Goal: Information Seeking & Learning: Check status

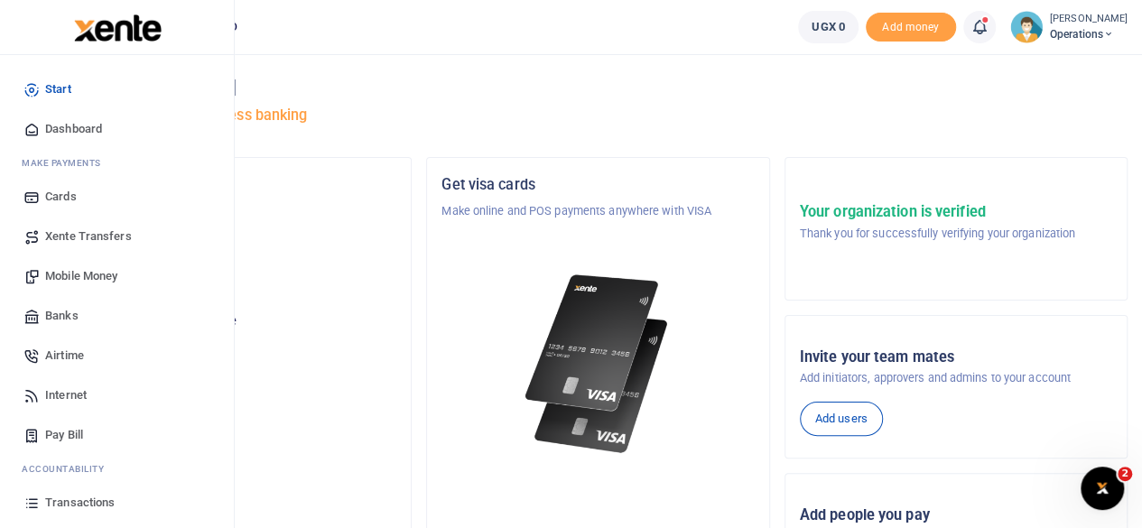
click at [79, 273] on span "Mobile Money" at bounding box center [81, 276] width 72 height 18
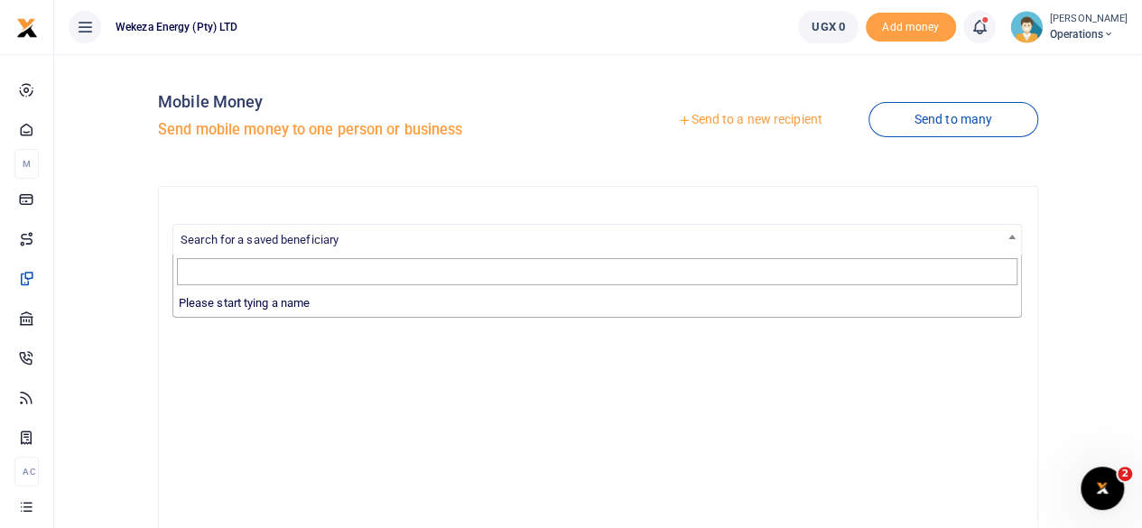
click at [283, 227] on span "Search for a saved beneficiary" at bounding box center [597, 239] width 848 height 28
click at [139, 277] on div "Mobile Money Send mobile money to one person or business Send to a new recipien…" at bounding box center [597, 475] width 1073 height 813
click at [369, 228] on span "Search for a saved beneficiary" at bounding box center [597, 239] width 848 height 28
click at [130, 304] on div "Mobile Money Send mobile money to one person or business Send to a new recipien…" at bounding box center [597, 475] width 1073 height 813
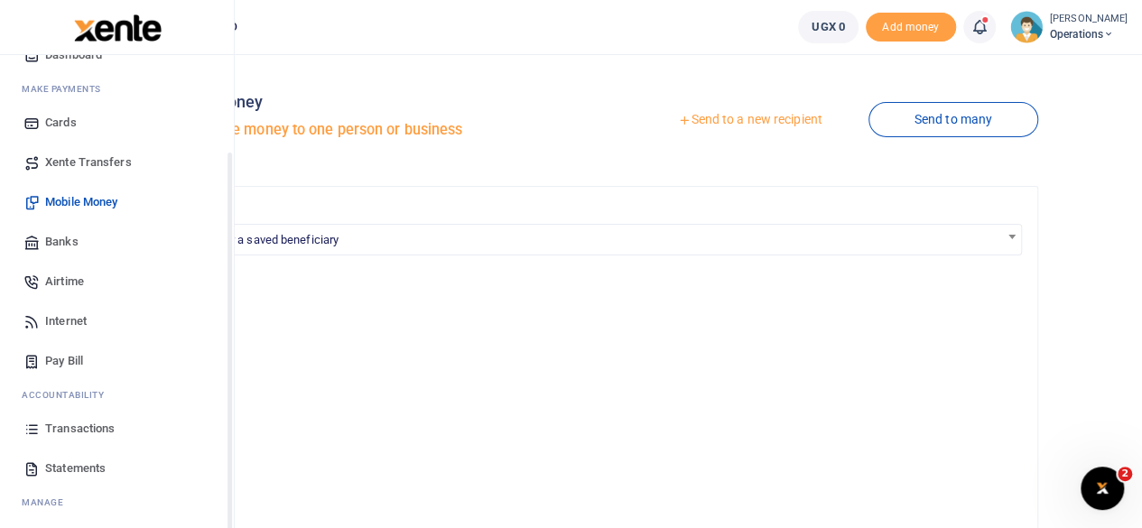
scroll to position [116, 0]
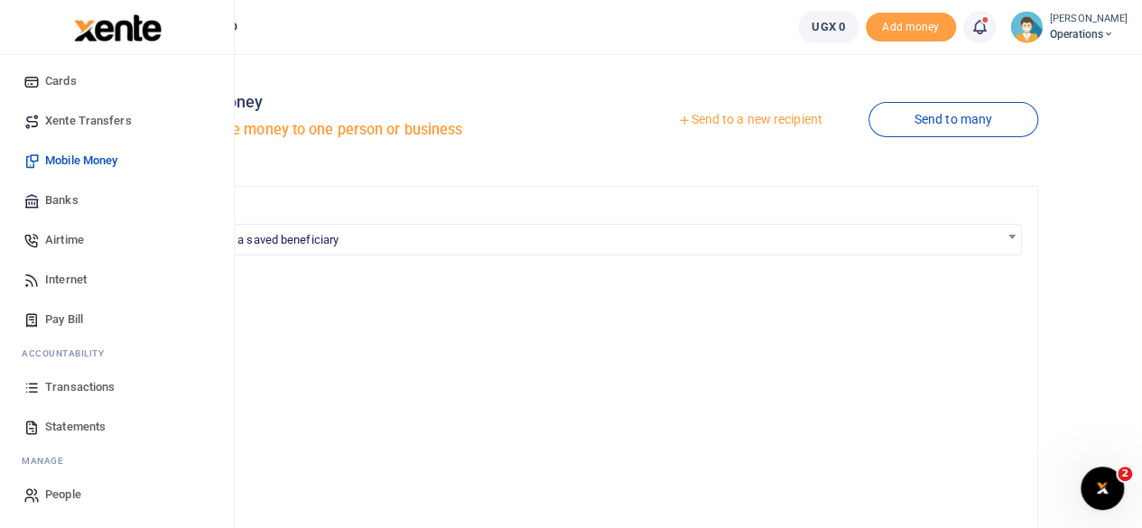
click at [91, 385] on span "Transactions" at bounding box center [80, 387] width 70 height 18
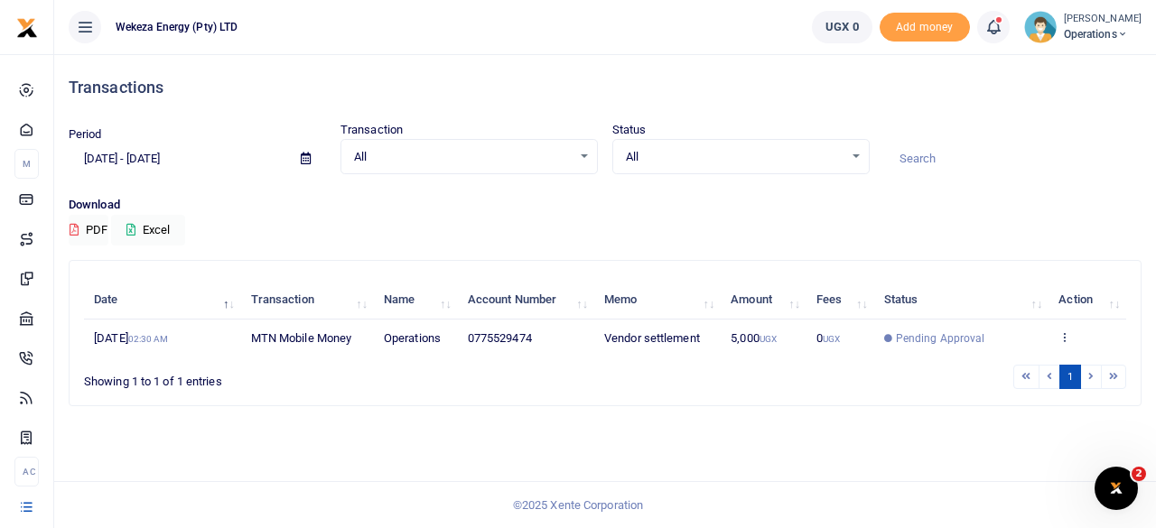
click at [546, 154] on span "All" at bounding box center [463, 157] width 218 height 18
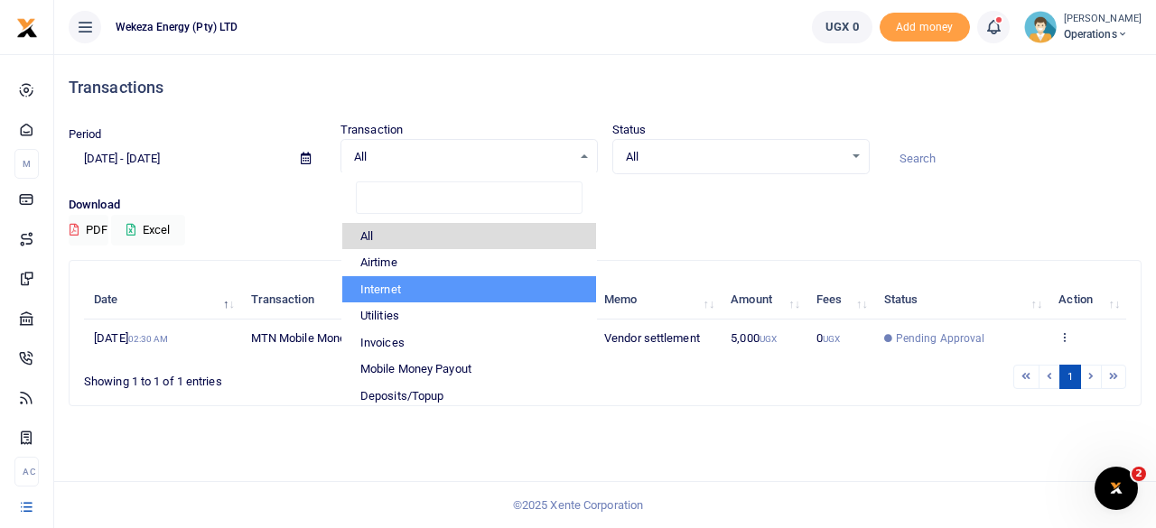
click at [679, 236] on div "Download PDF Excel" at bounding box center [605, 221] width 1073 height 50
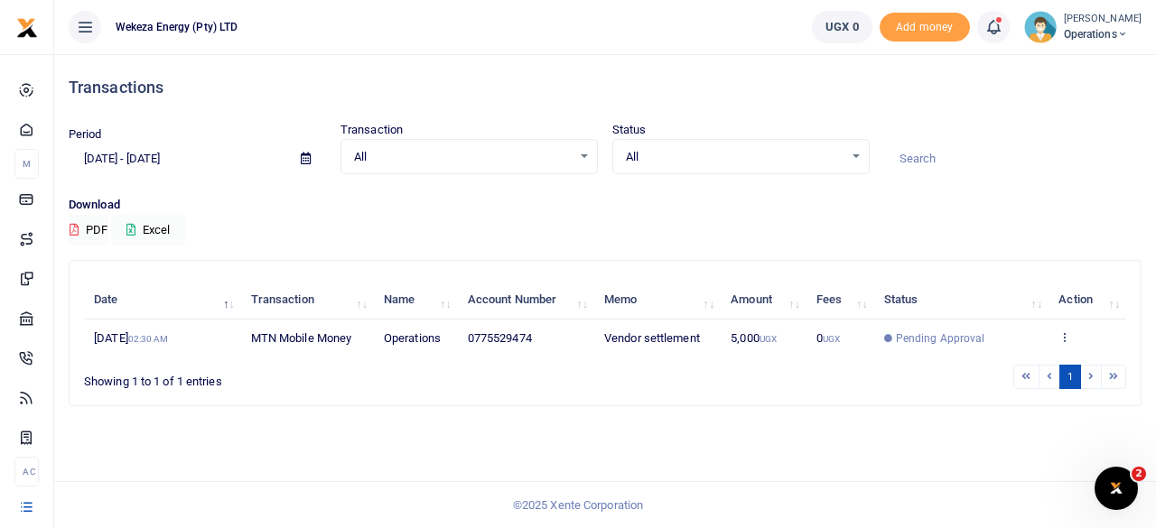
click at [710, 148] on span "All" at bounding box center [735, 157] width 218 height 18
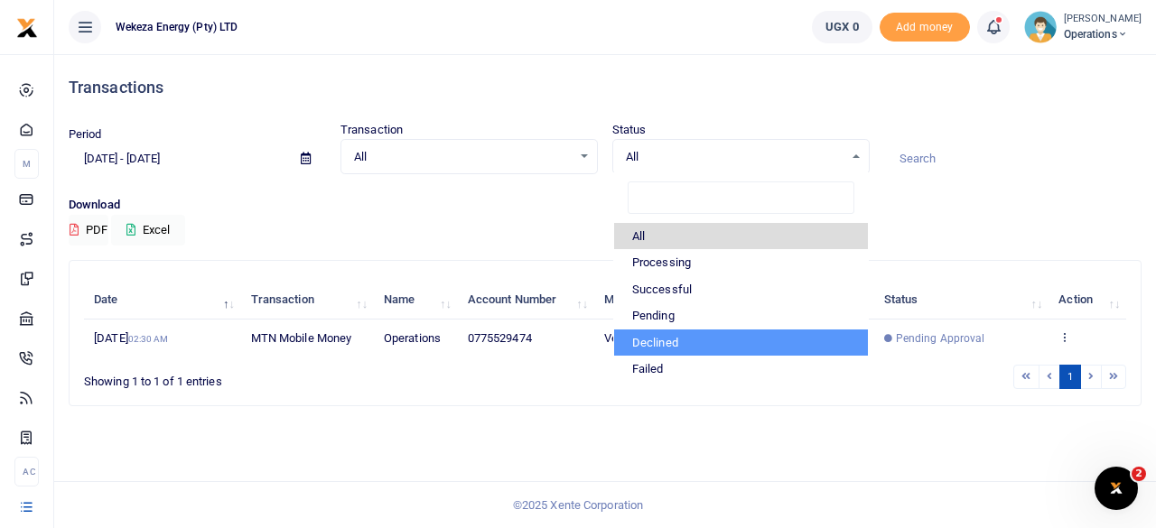
click at [509, 393] on div "Search: Date Transaction Name Account Number Memo Amount Fees Status Action 26t…" at bounding box center [605, 333] width 1071 height 144
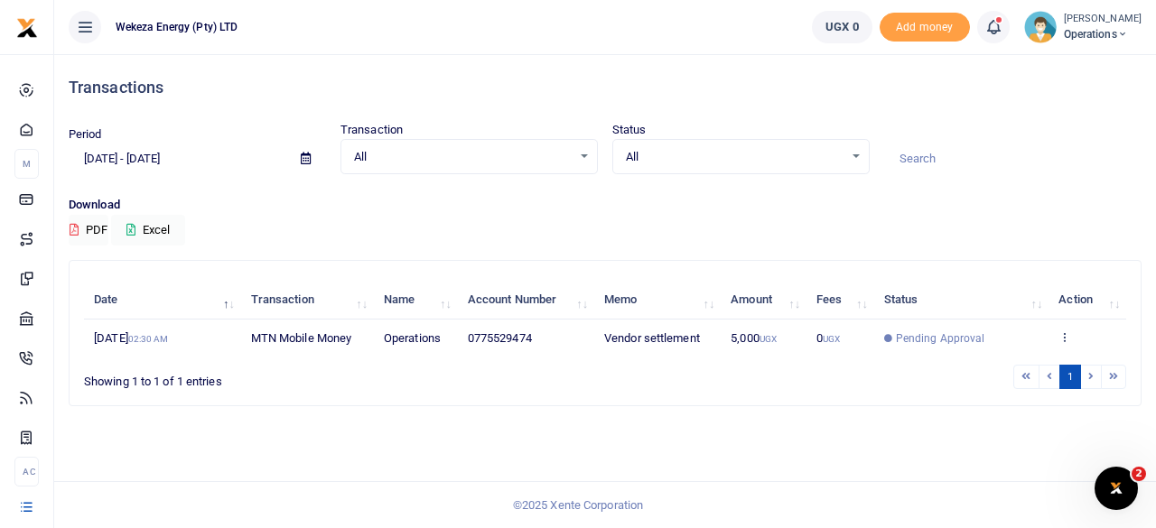
click at [1064, 328] on td "View details Send again" at bounding box center [1087, 339] width 78 height 38
click at [1068, 338] on icon at bounding box center [1064, 336] width 12 height 13
click at [1052, 357] on link "View details" at bounding box center [1054, 367] width 143 height 25
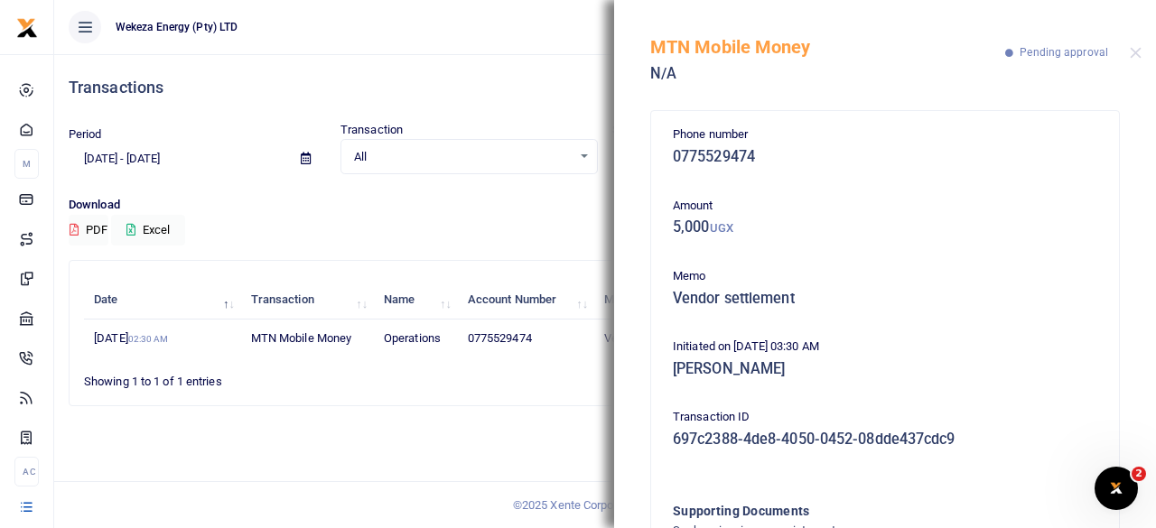
click at [1141, 55] on div "MTN Mobile Money N/A Pending approval" at bounding box center [885, 50] width 542 height 100
click at [1134, 53] on button "Close" at bounding box center [1135, 53] width 12 height 12
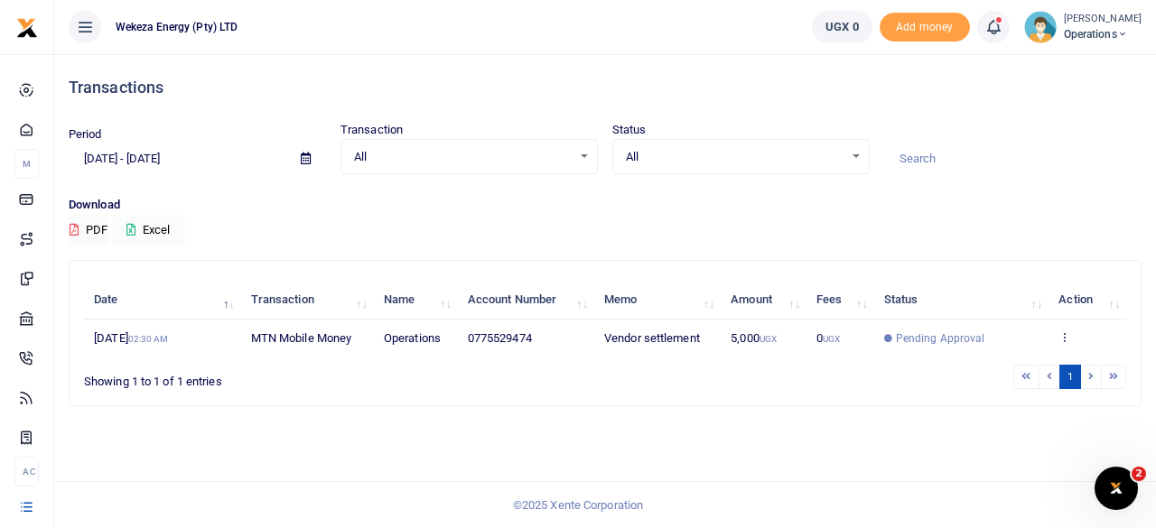
click at [910, 330] on span "Pending Approval" at bounding box center [940, 338] width 89 height 16
click at [915, 336] on span "Pending Approval" at bounding box center [940, 338] width 89 height 16
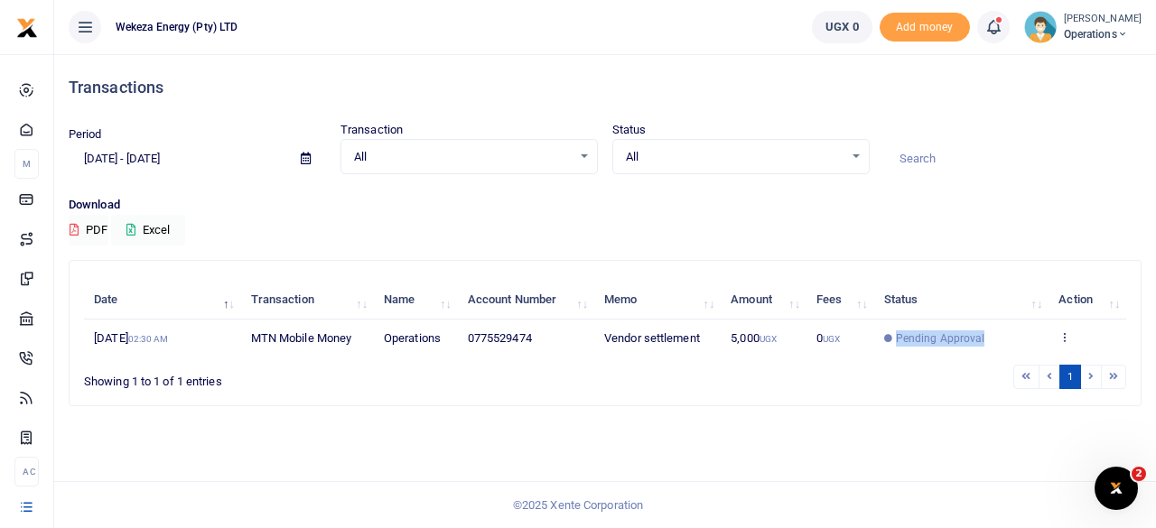
click at [915, 336] on span "Pending Approval" at bounding box center [940, 338] width 89 height 16
click at [757, 163] on span "All" at bounding box center [735, 157] width 218 height 18
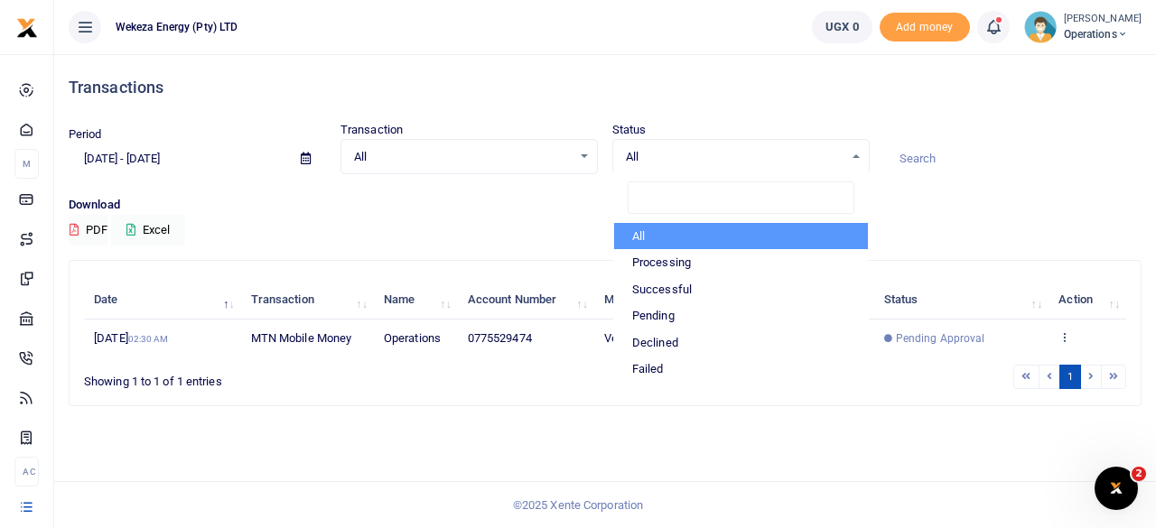
click at [460, 221] on div "Download PDF Excel" at bounding box center [605, 221] width 1073 height 50
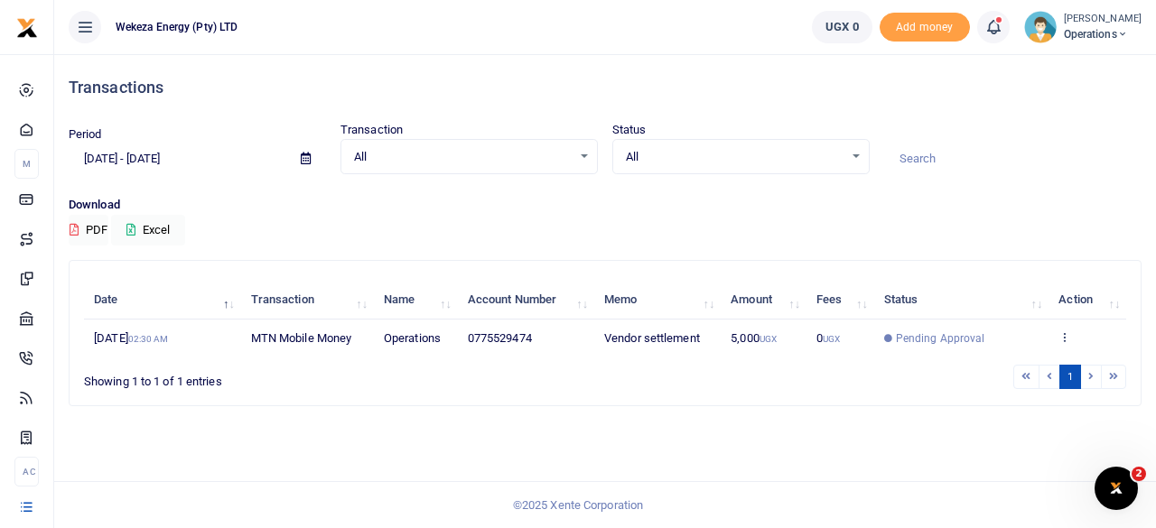
click at [741, 158] on span "All" at bounding box center [735, 157] width 218 height 18
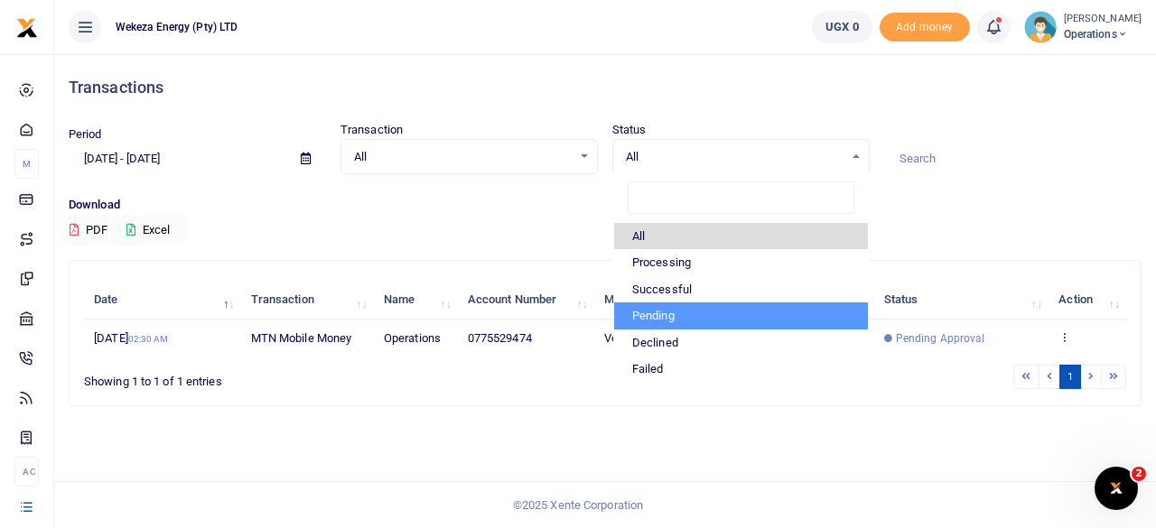
click at [690, 306] on li "Pending" at bounding box center [741, 315] width 254 height 27
select select "PENDING"
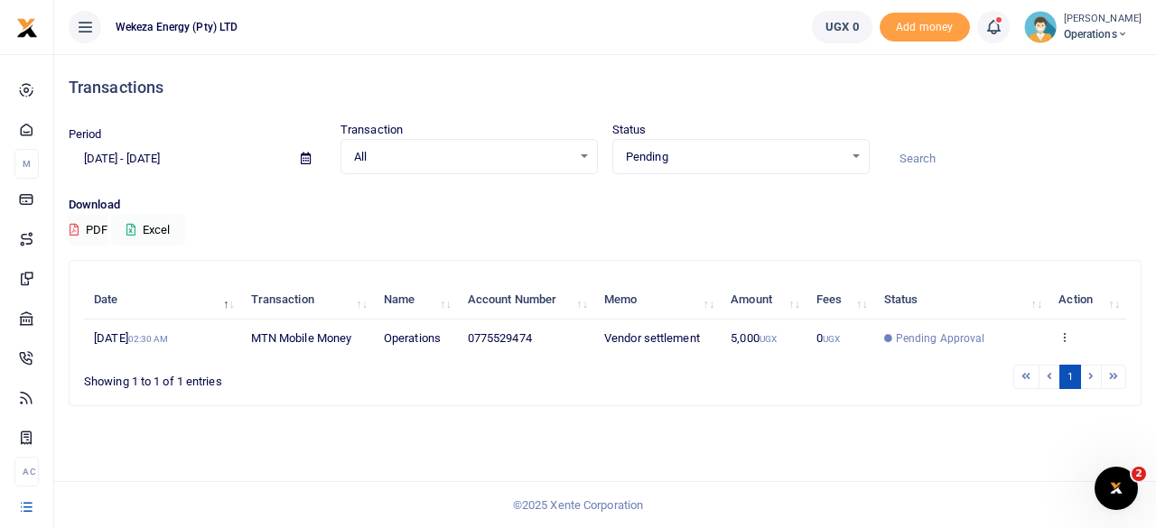
click at [269, 331] on span "MTN Mobile Money" at bounding box center [301, 338] width 101 height 14
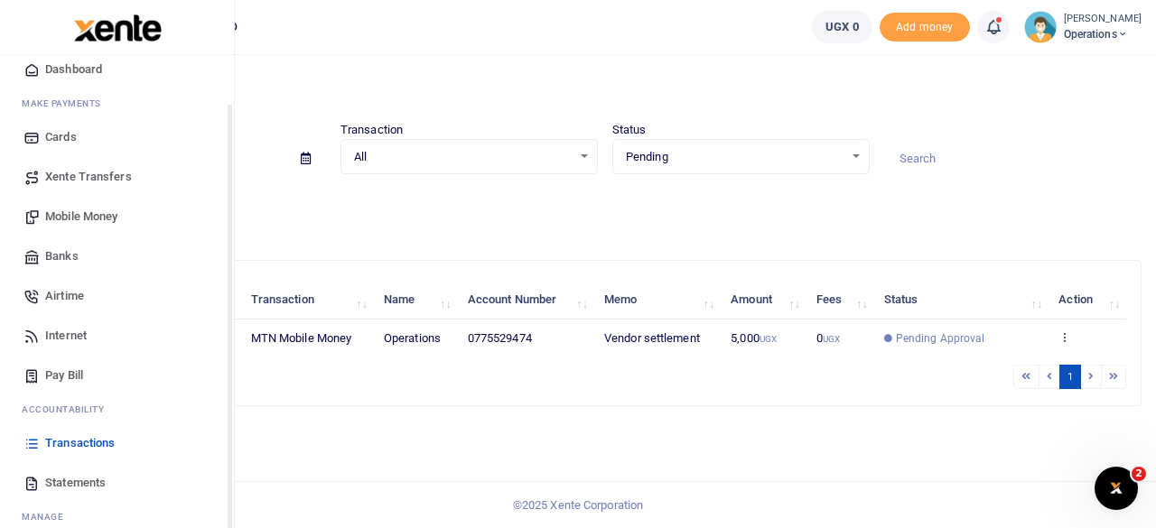
scroll to position [58, 0]
click at [93, 208] on link "Mobile Money" at bounding box center [116, 219] width 205 height 40
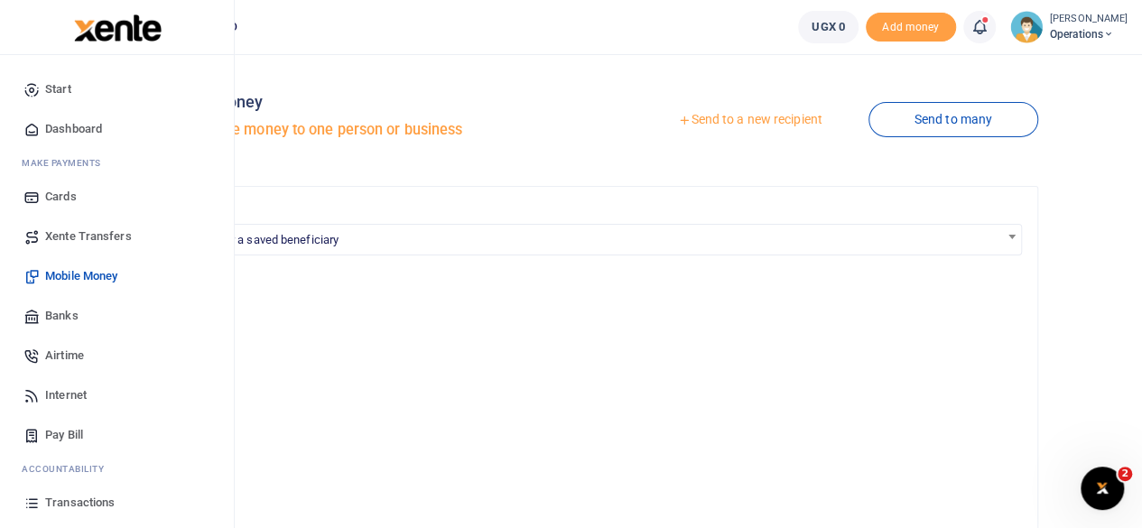
scroll to position [116, 0]
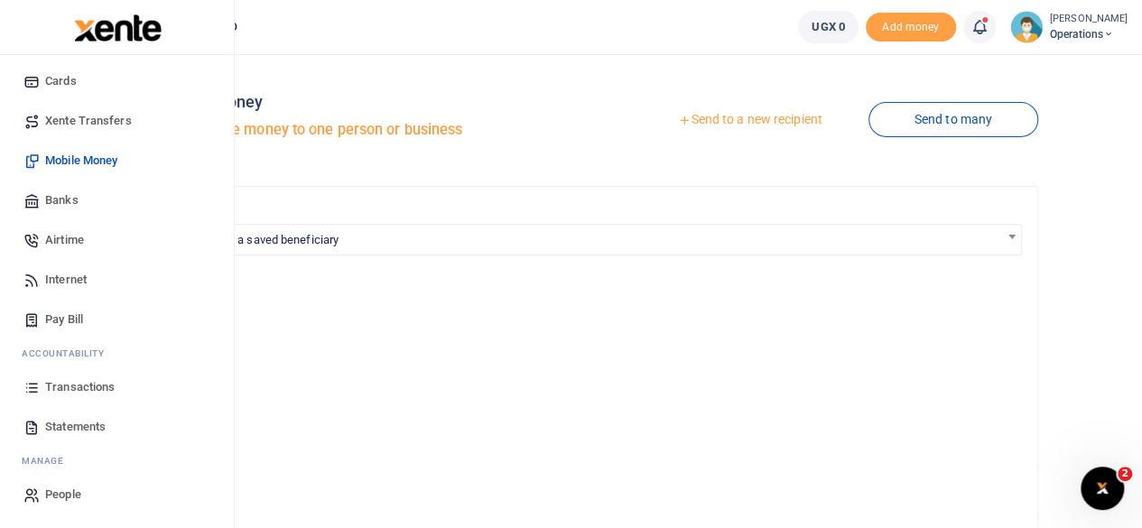
click at [79, 423] on span "Statements" at bounding box center [75, 427] width 60 height 18
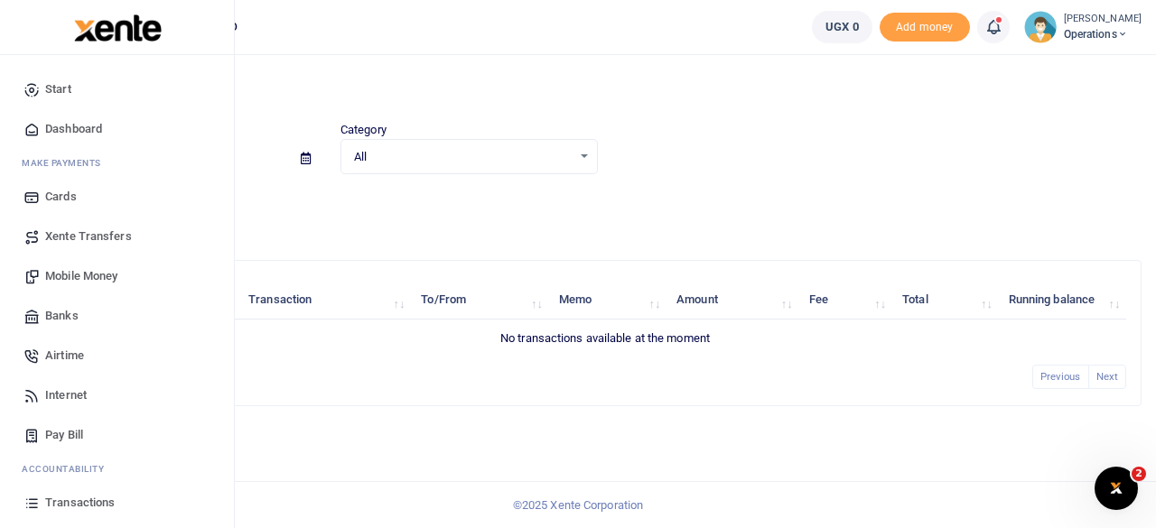
scroll to position [116, 0]
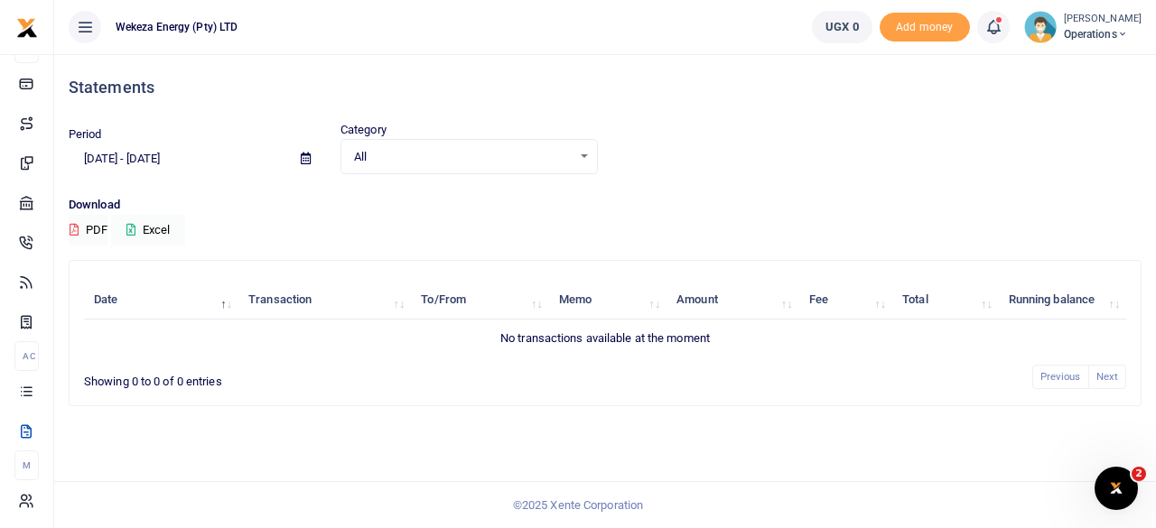
click at [1063, 32] on span "Operations" at bounding box center [1102, 34] width 78 height 16
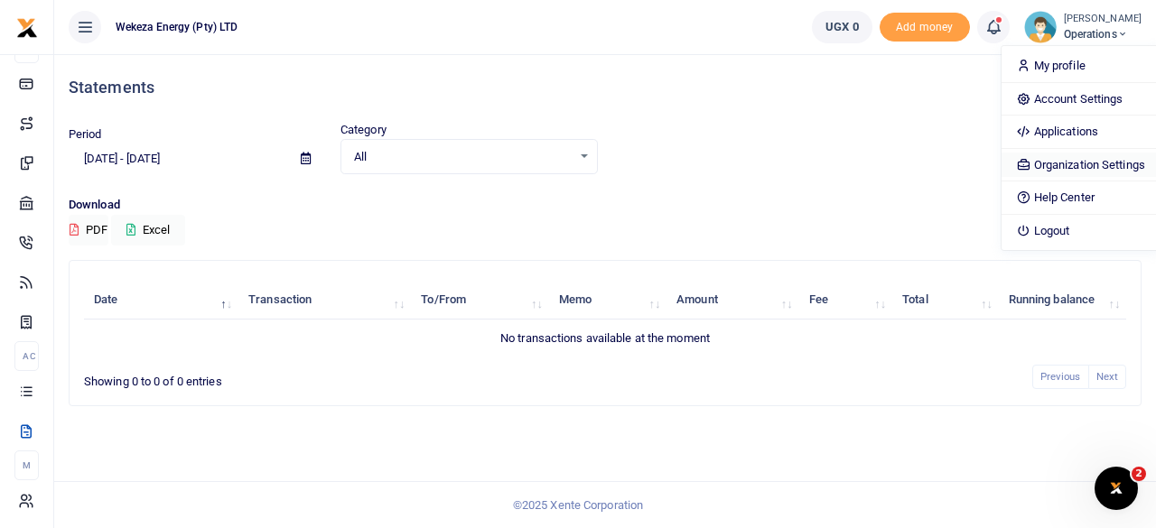
click at [1047, 158] on link "Organization Settings" at bounding box center [1080, 165] width 158 height 25
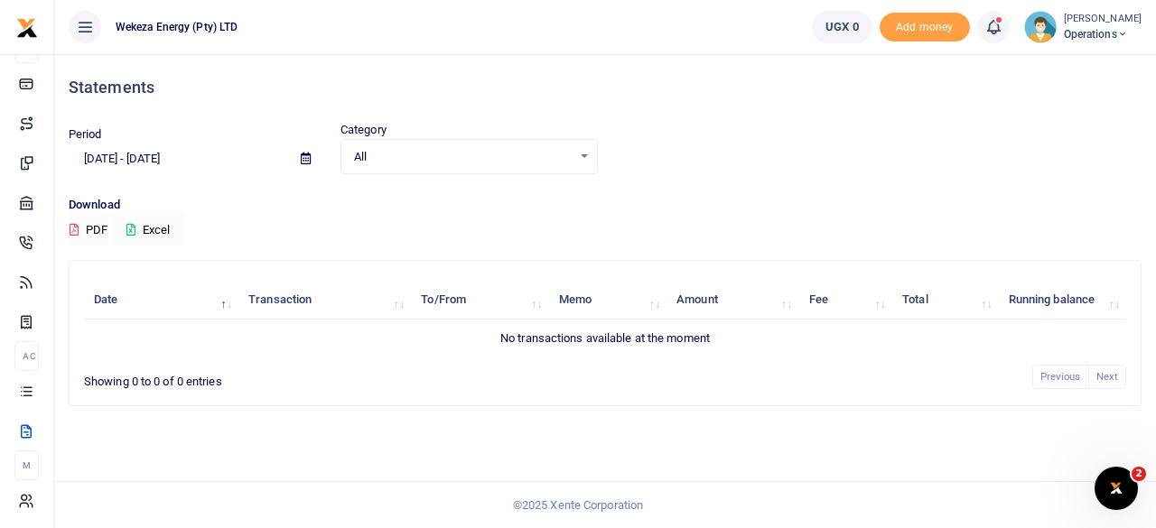
click at [1071, 43] on ul "UGX 0 Add money Notifications 1" at bounding box center [976, 27] width 358 height 54
click at [1067, 35] on span "Operations" at bounding box center [1102, 34] width 78 height 16
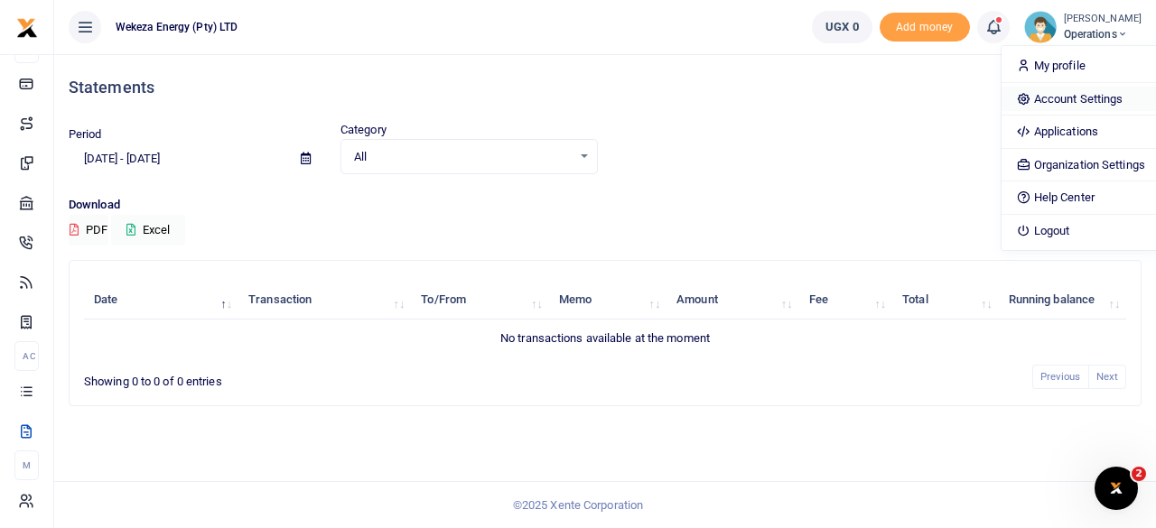
click at [1051, 93] on link "Account Settings" at bounding box center [1080, 99] width 158 height 25
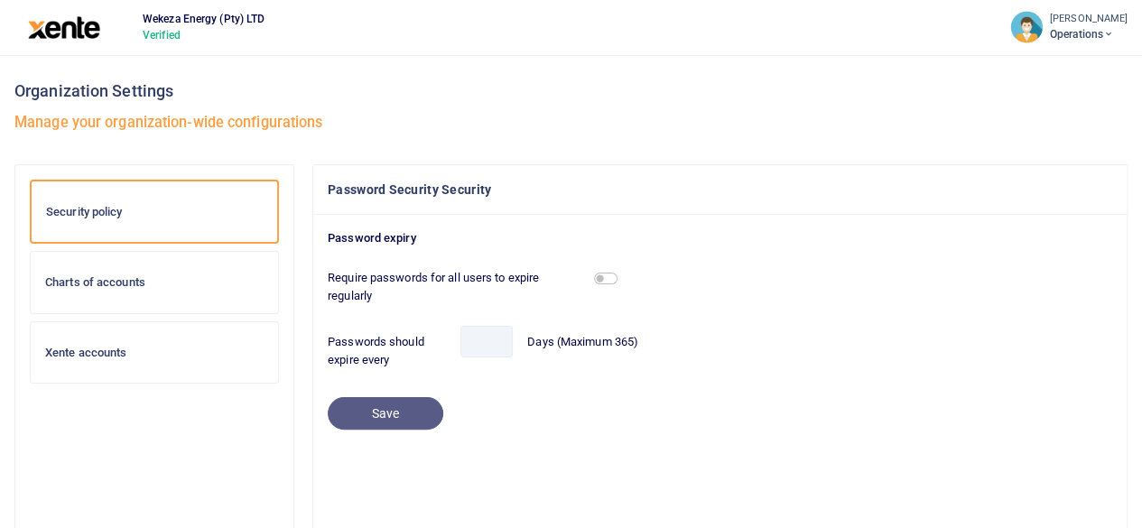
click at [237, 284] on h6 "Charts of accounts" at bounding box center [154, 282] width 218 height 14
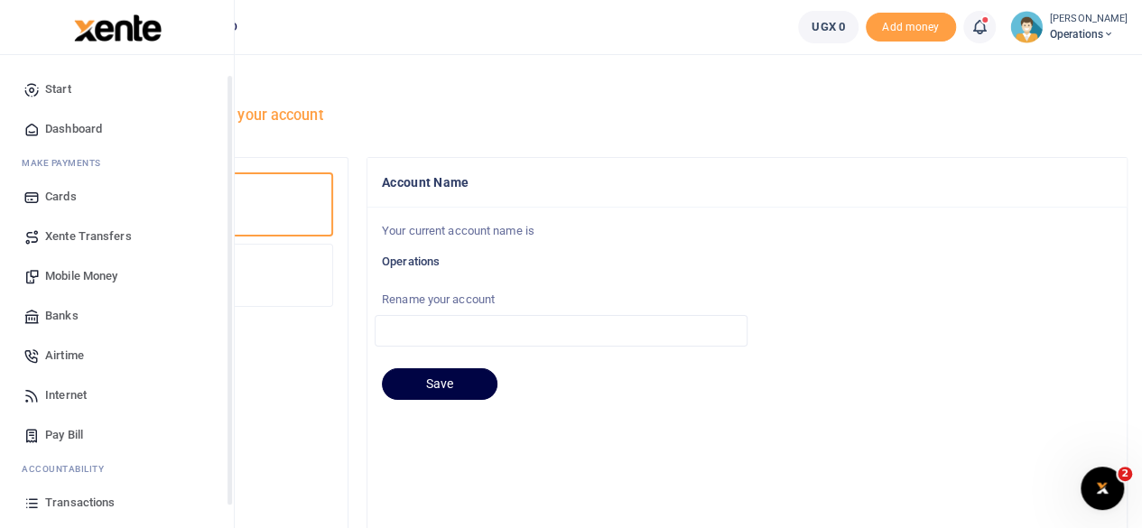
scroll to position [116, 0]
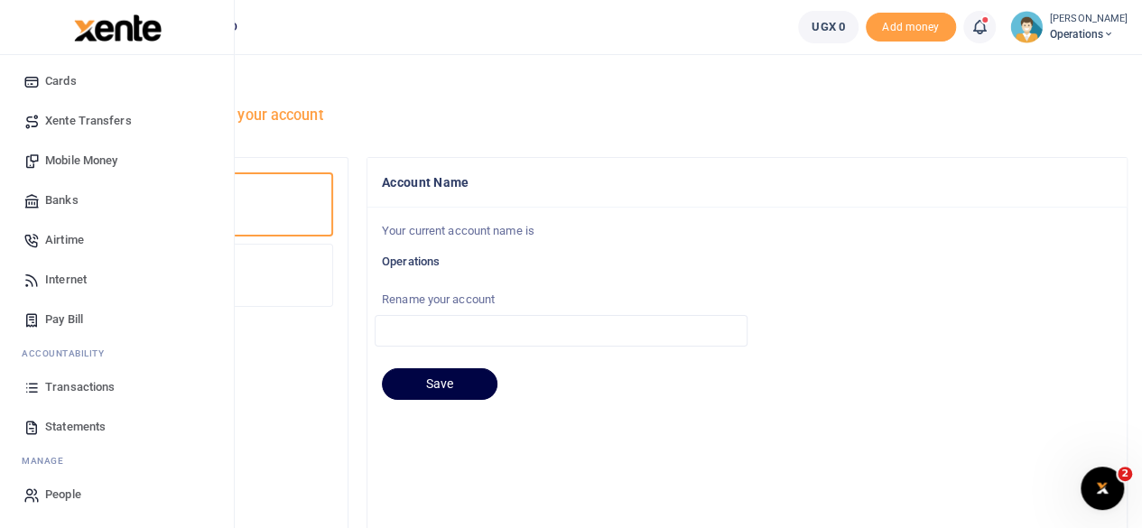
click at [60, 376] on link "Transactions" at bounding box center [116, 387] width 205 height 40
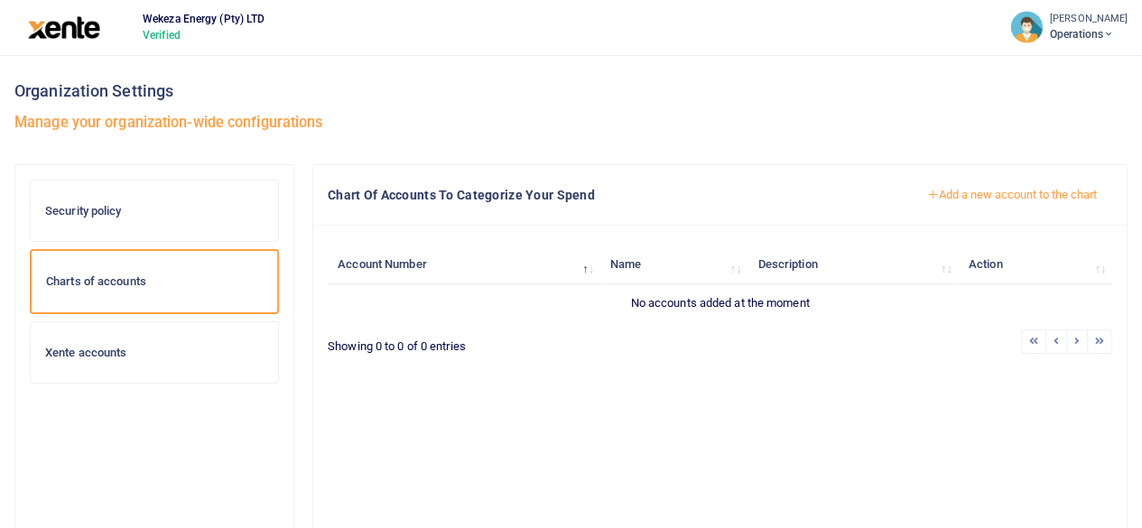
click at [155, 346] on h6 "Xente accounts" at bounding box center [154, 353] width 218 height 14
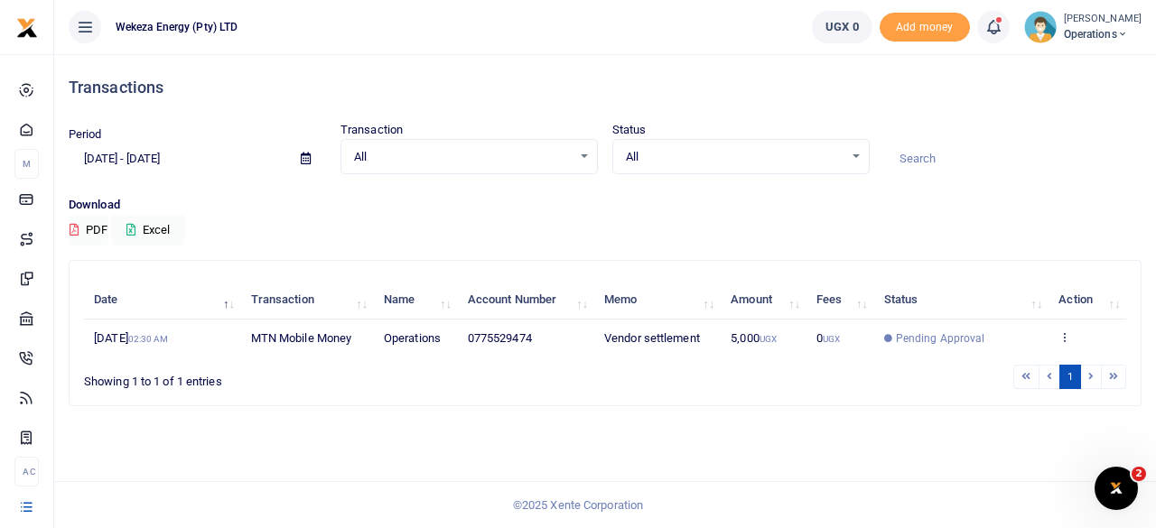
click at [984, 33] on icon at bounding box center [993, 27] width 18 height 20
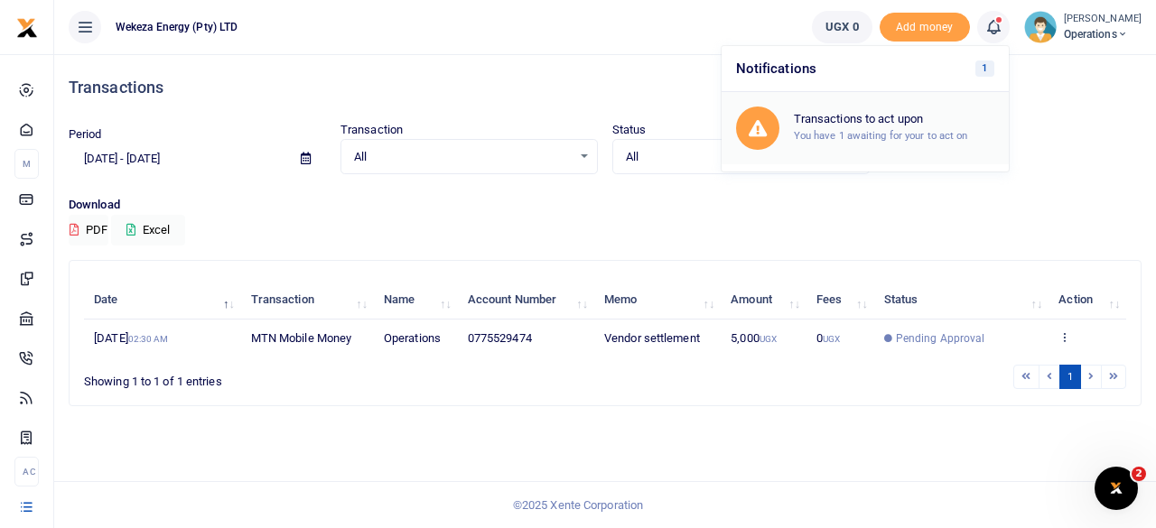
click at [865, 116] on h6 "Transactions to act upon" at bounding box center [894, 119] width 200 height 14
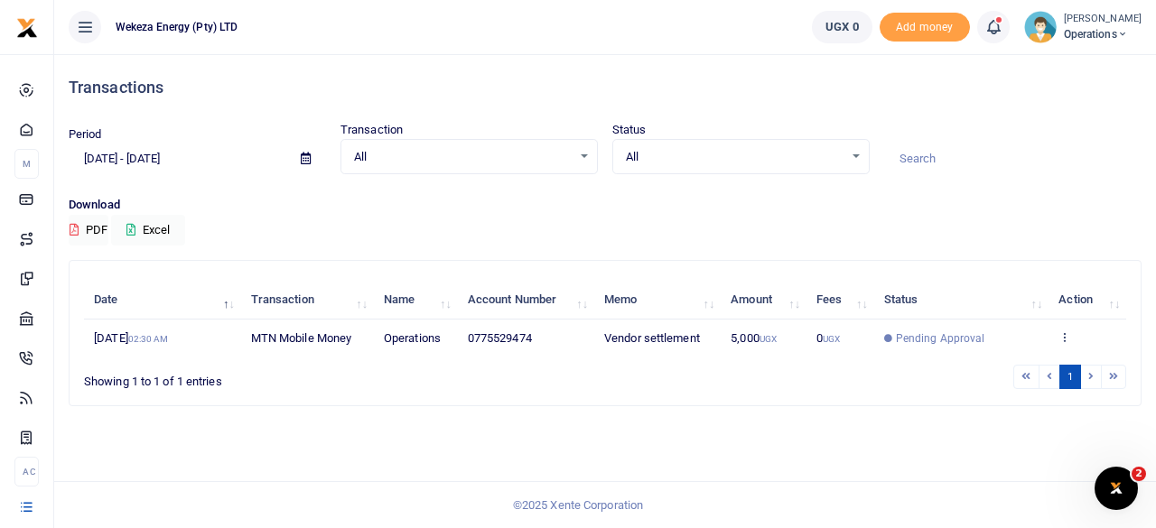
click at [717, 163] on span "All" at bounding box center [735, 157] width 218 height 18
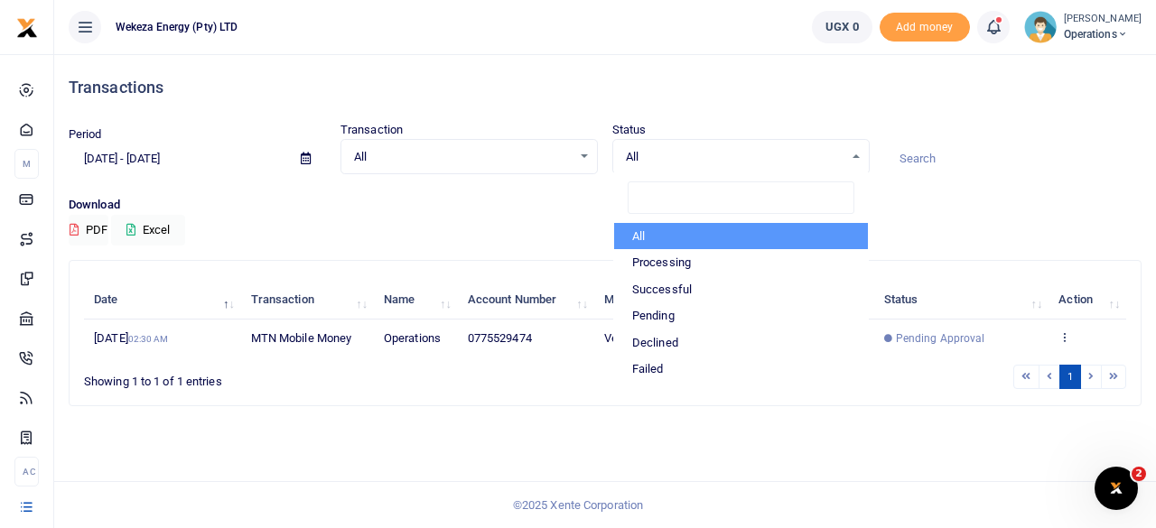
click at [542, 230] on div "Download PDF Excel" at bounding box center [605, 221] width 1073 height 50
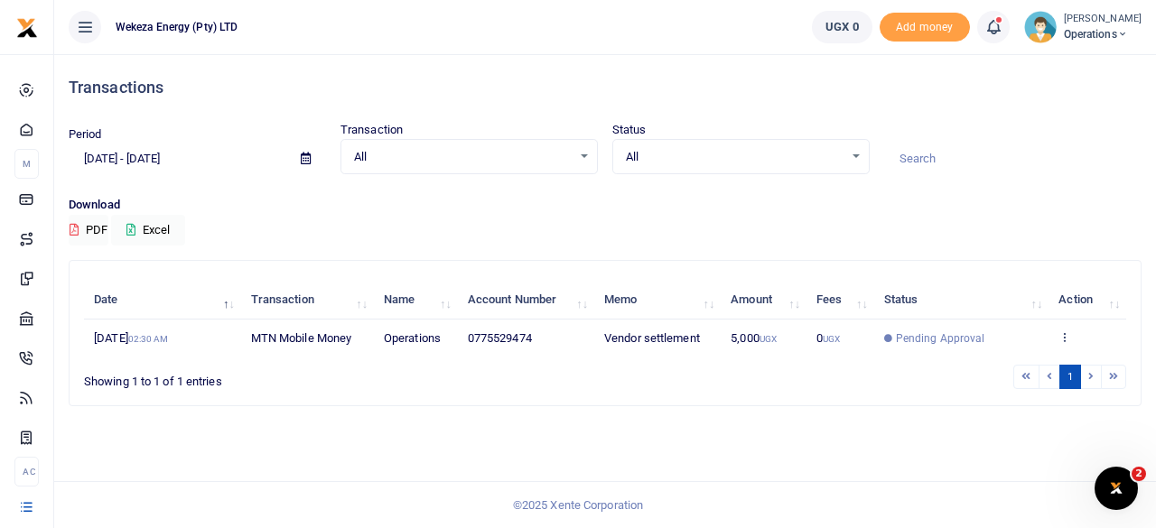
click at [984, 30] on icon at bounding box center [993, 27] width 18 height 20
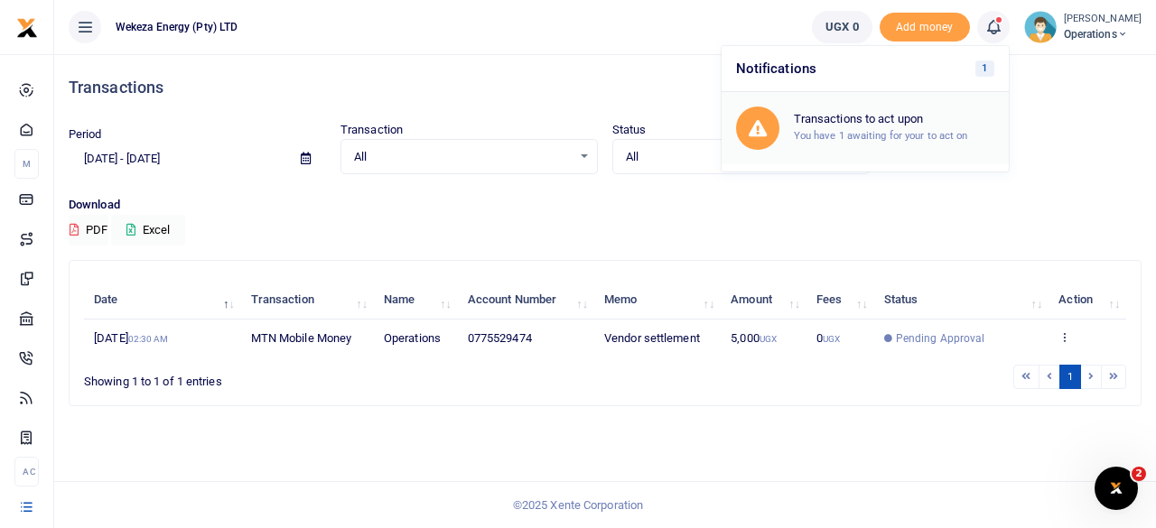
click at [868, 116] on h6 "Transactions to act upon" at bounding box center [894, 119] width 200 height 14
